Goal: Information Seeking & Learning: Learn about a topic

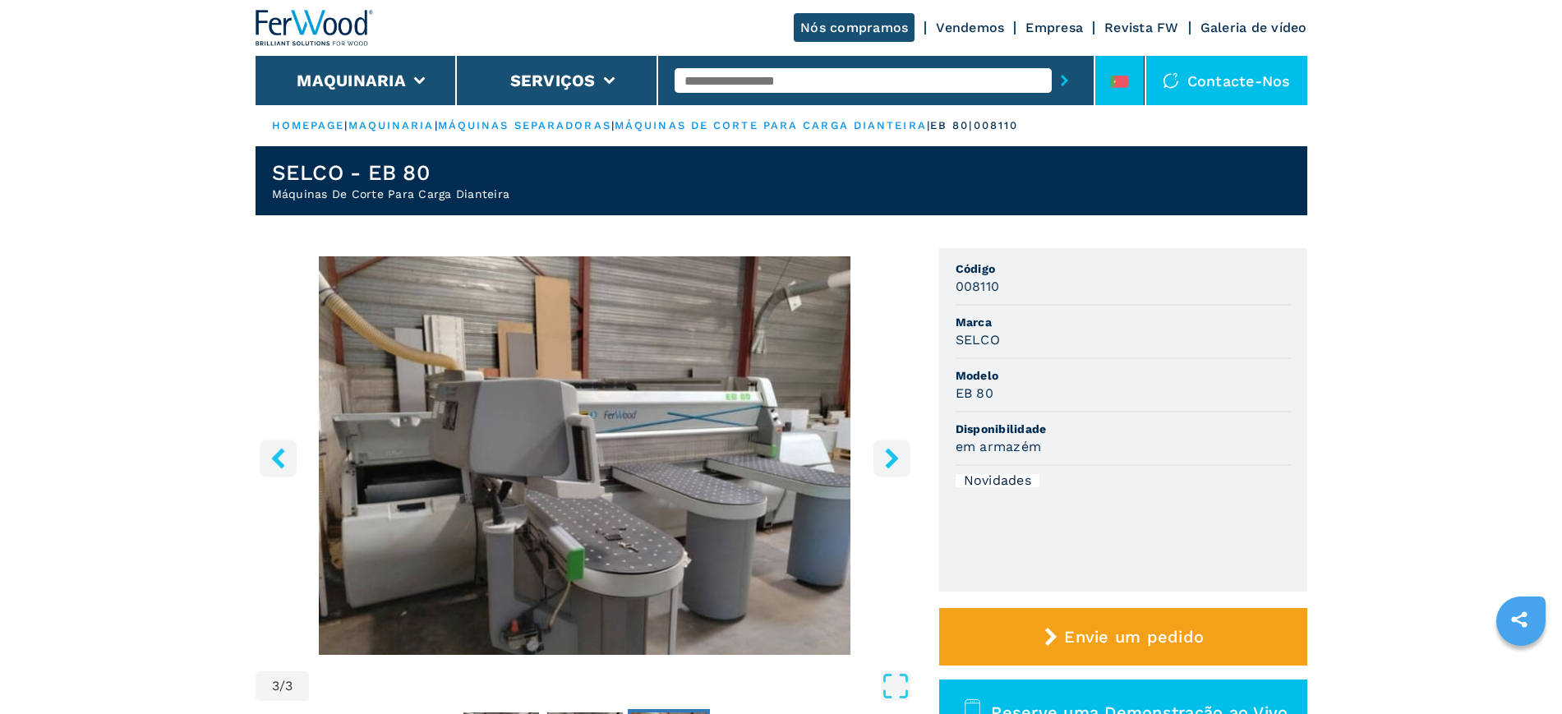
click at [1112, 90] on div at bounding box center [1119, 85] width 18 height 19
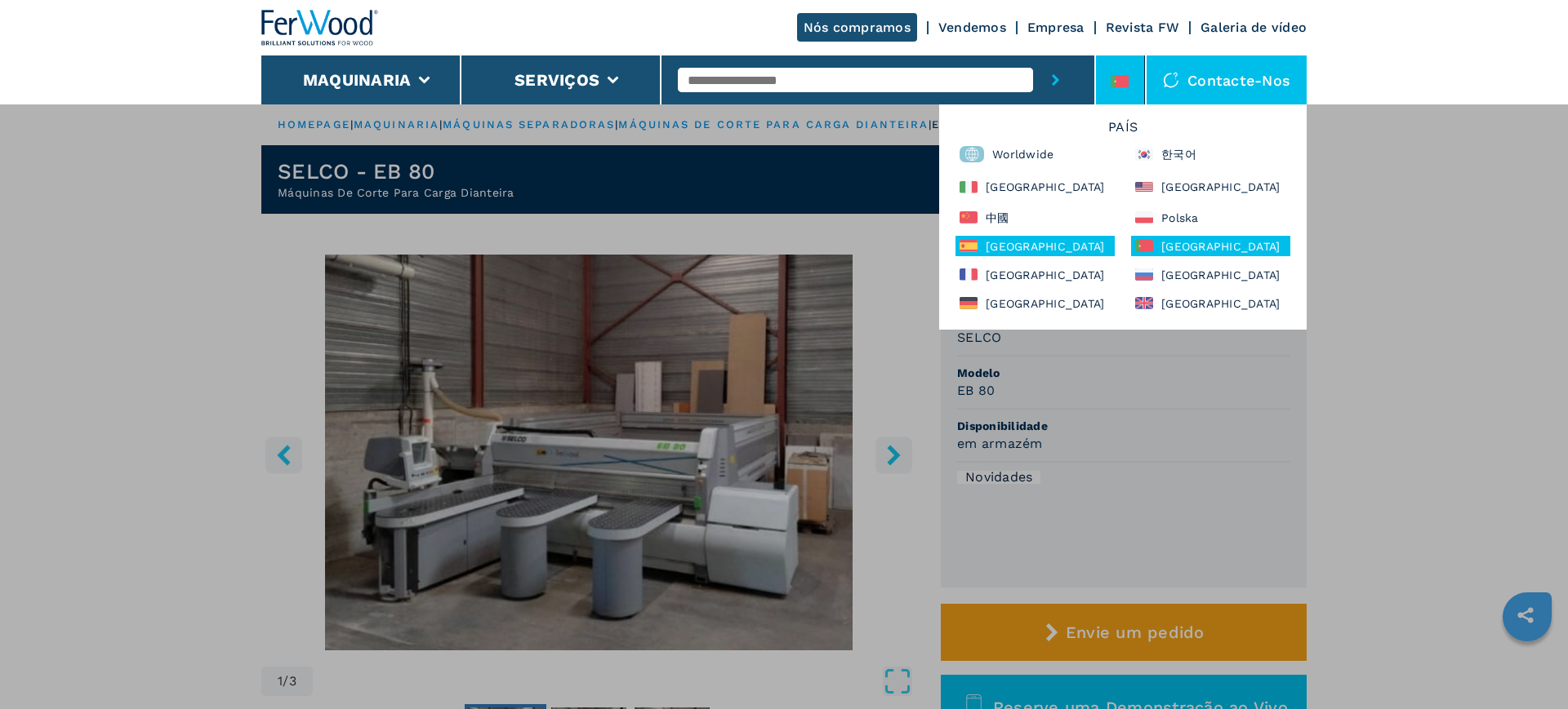
click at [998, 250] on div "España" at bounding box center [1035, 246] width 159 height 21
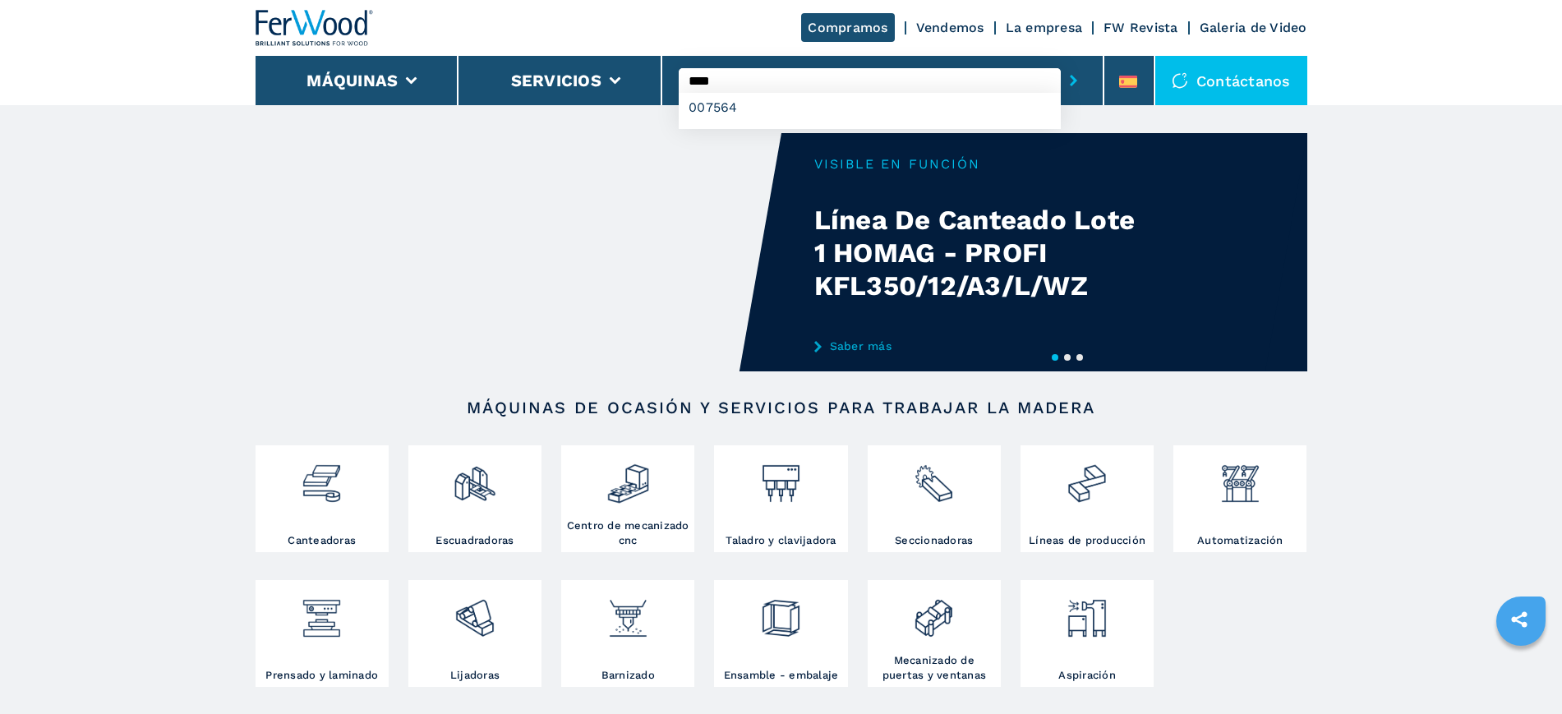
type input "****"
click at [1061, 62] on button "submit-button" at bounding box center [1073, 81] width 25 height 38
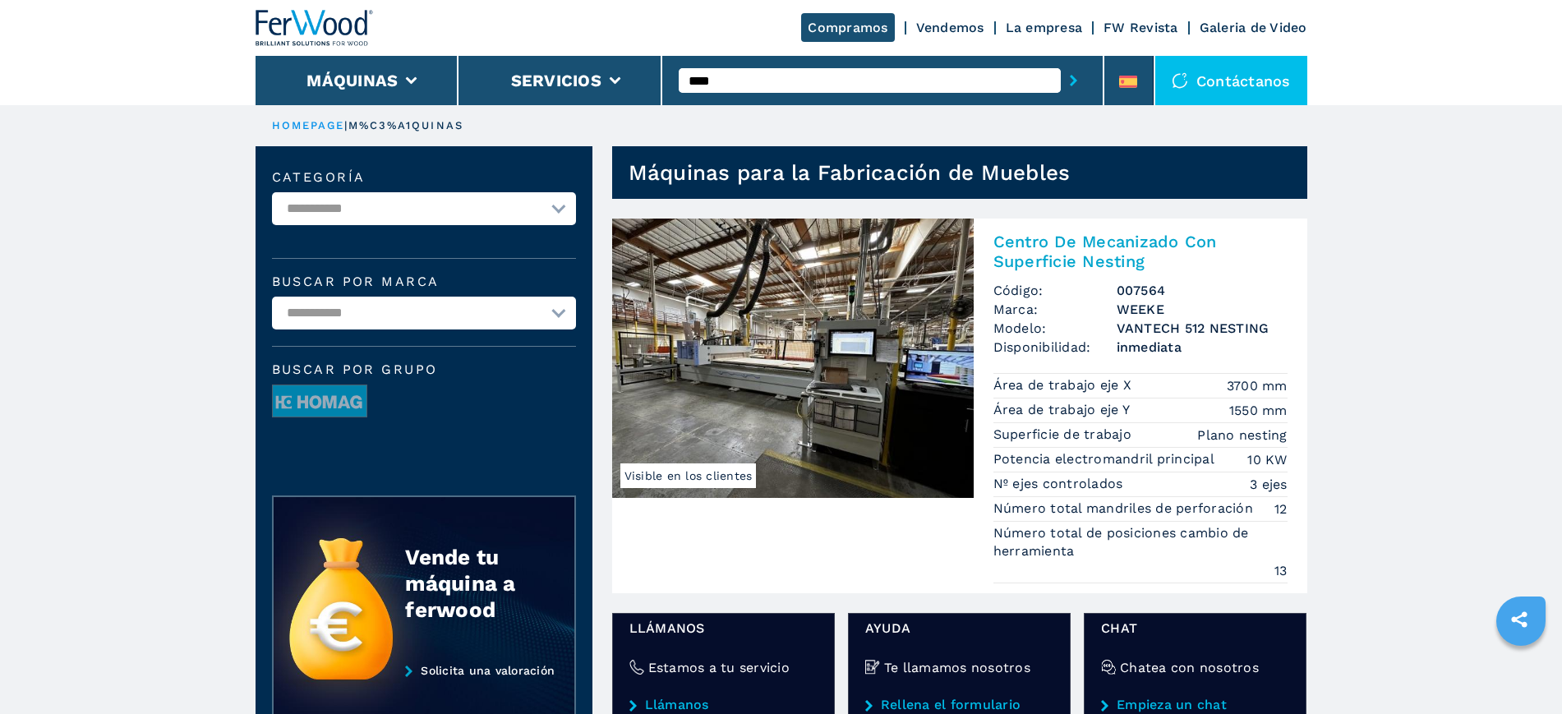
click at [844, 358] on img at bounding box center [793, 358] width 362 height 279
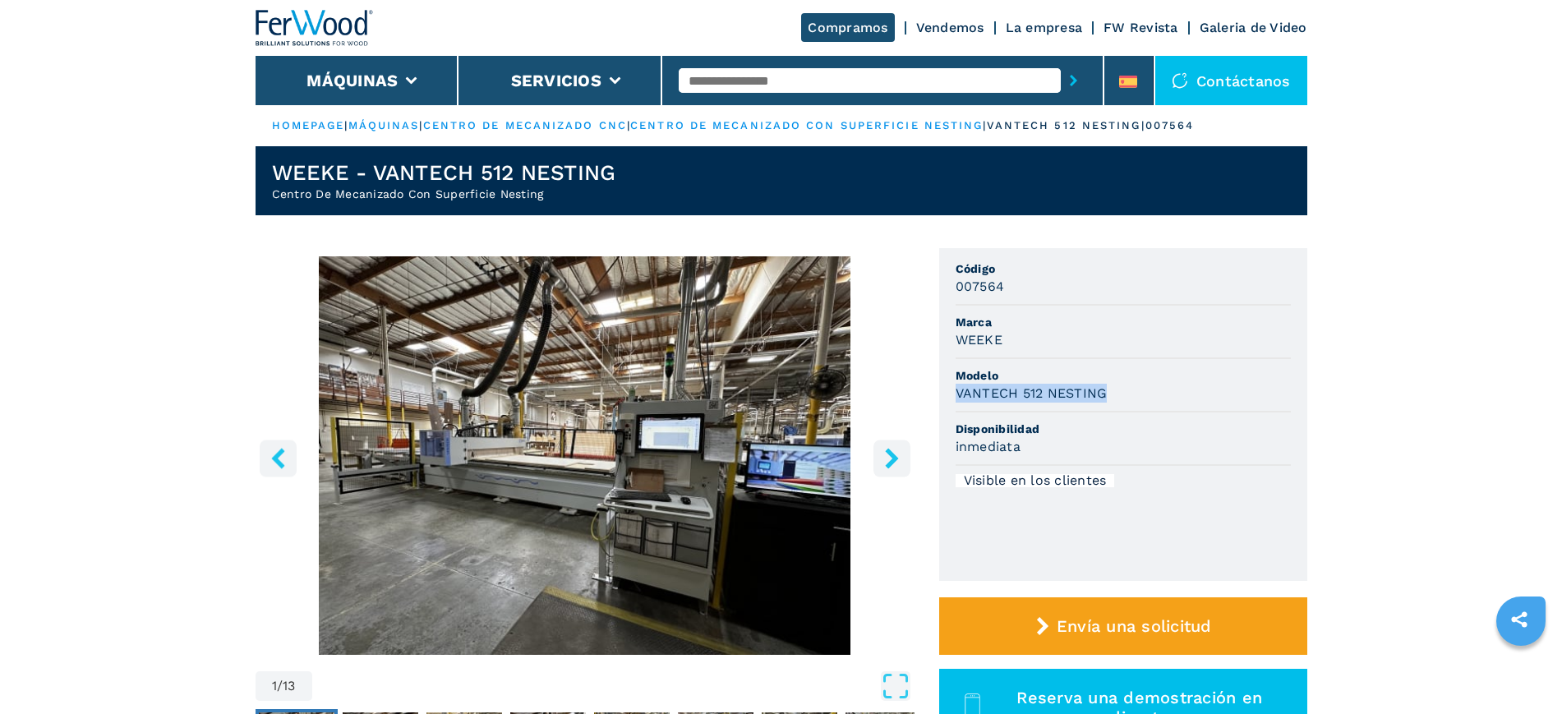
drag, startPoint x: 1109, startPoint y: 390, endPoint x: 954, endPoint y: 407, distance: 155.4
click at [954, 407] on ul "Código 007564 Marca WEEKE Modelo VANTECH 512 NESTING Disponibilidad inmediata V…" at bounding box center [1123, 414] width 368 height 333
copy h3 "VANTECH 512 NESTING"
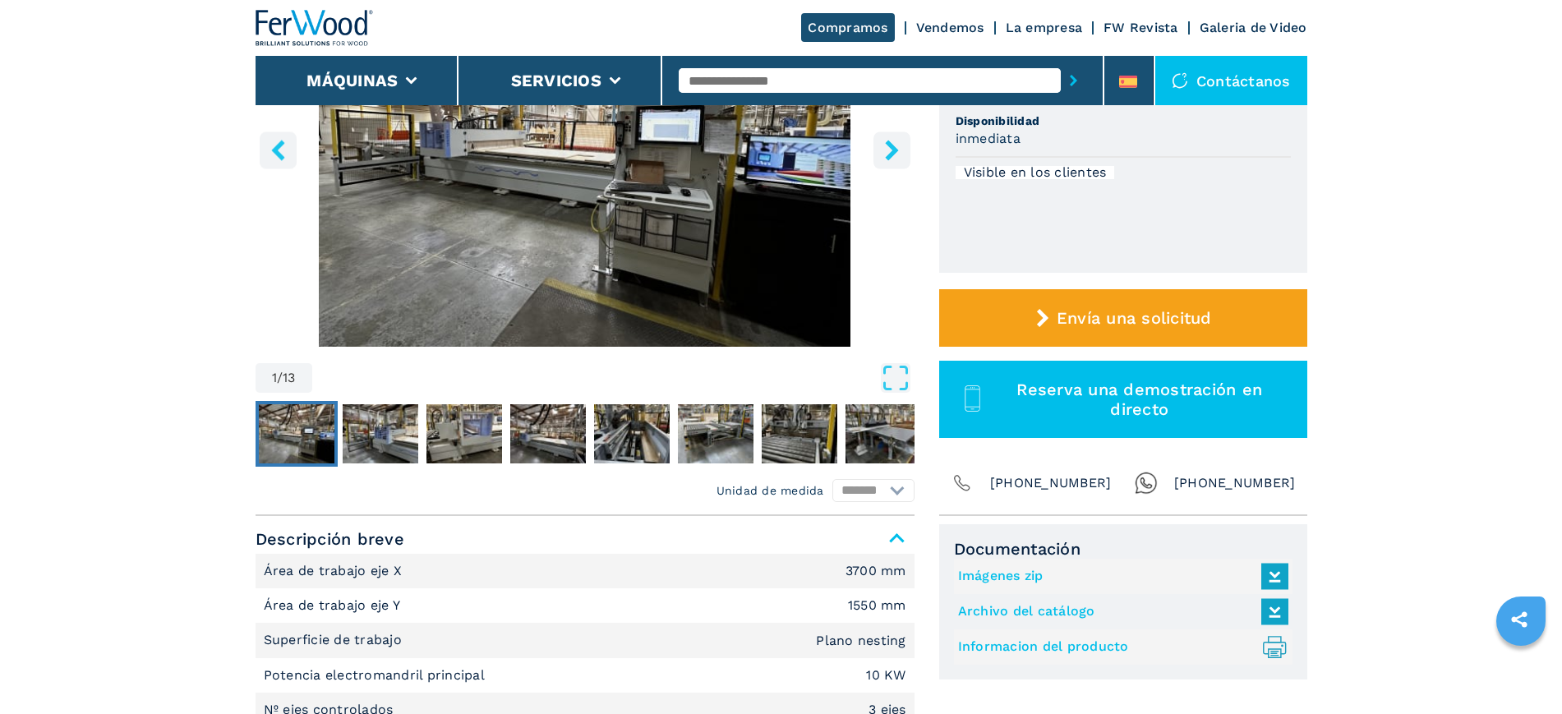
scroll to position [205, 0]
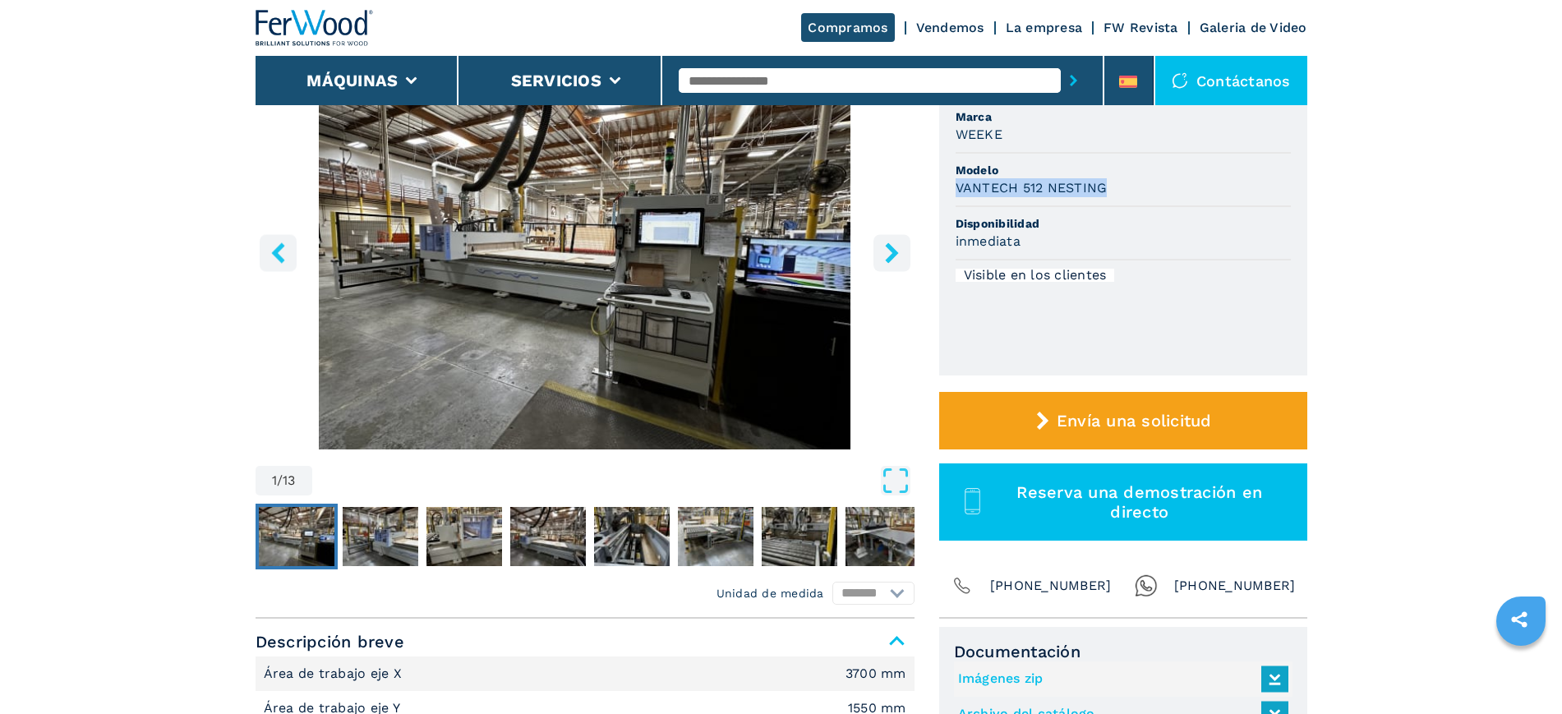
click at [285, 253] on icon "left-button" at bounding box center [278, 252] width 21 height 21
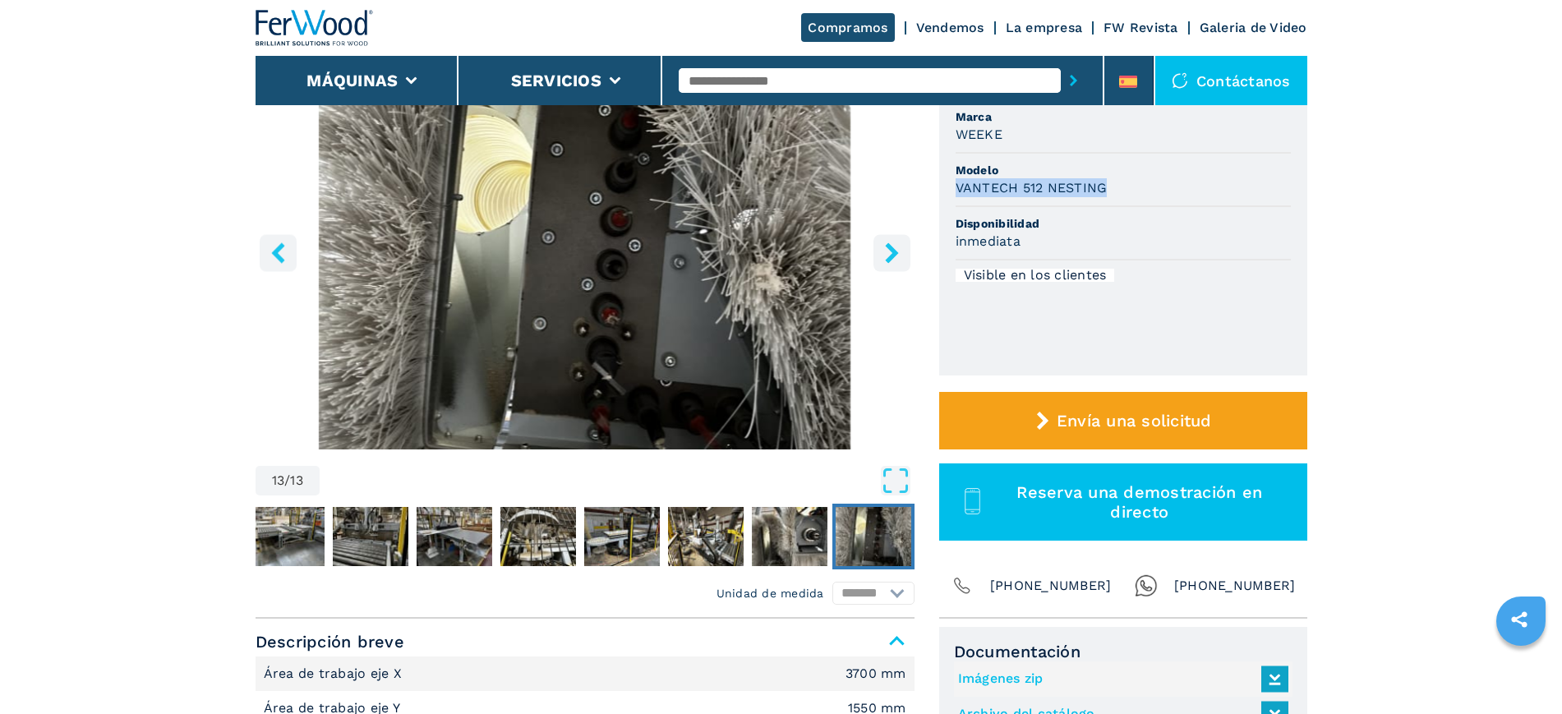
click at [884, 242] on icon "right-button" at bounding box center [892, 252] width 21 height 21
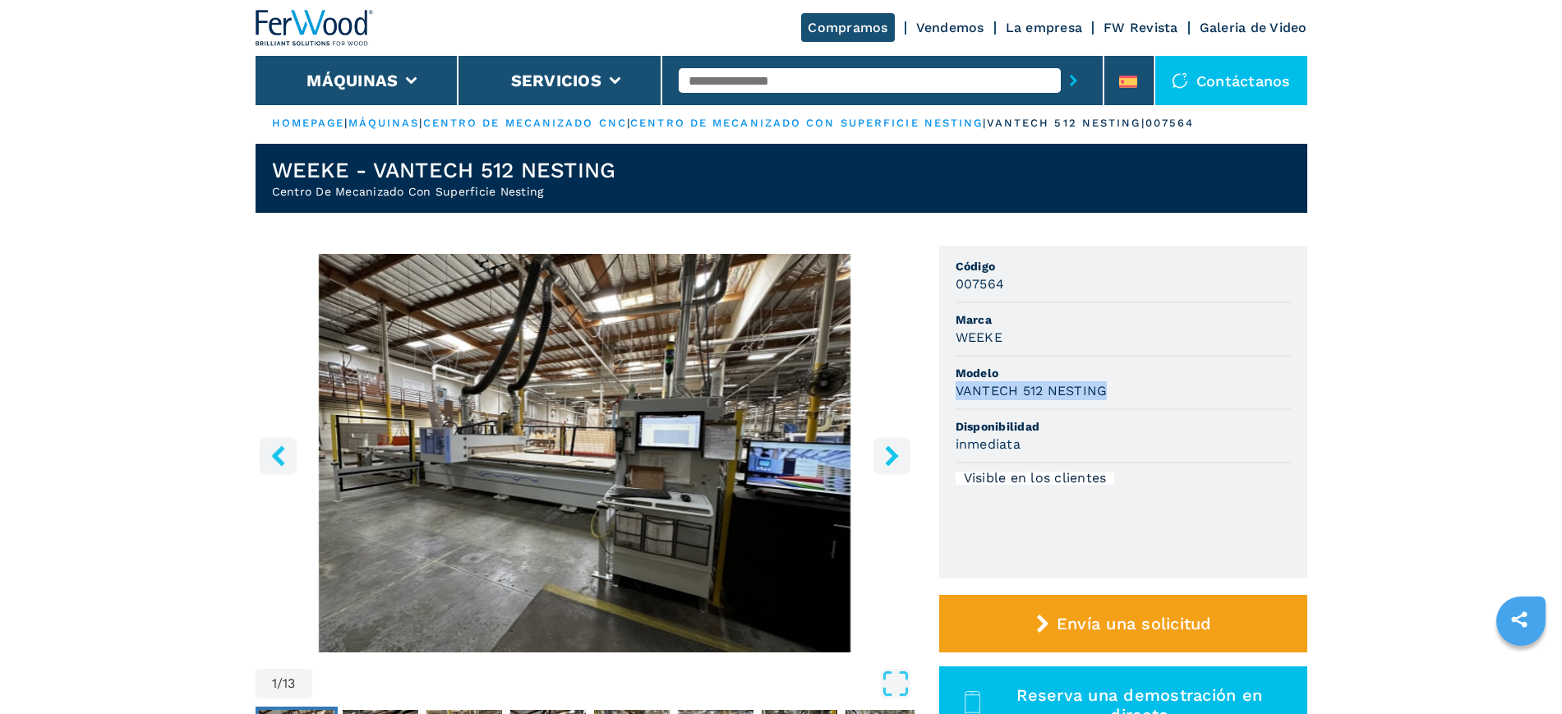
scroll to position [0, 0]
